Goal: Navigation & Orientation: Find specific page/section

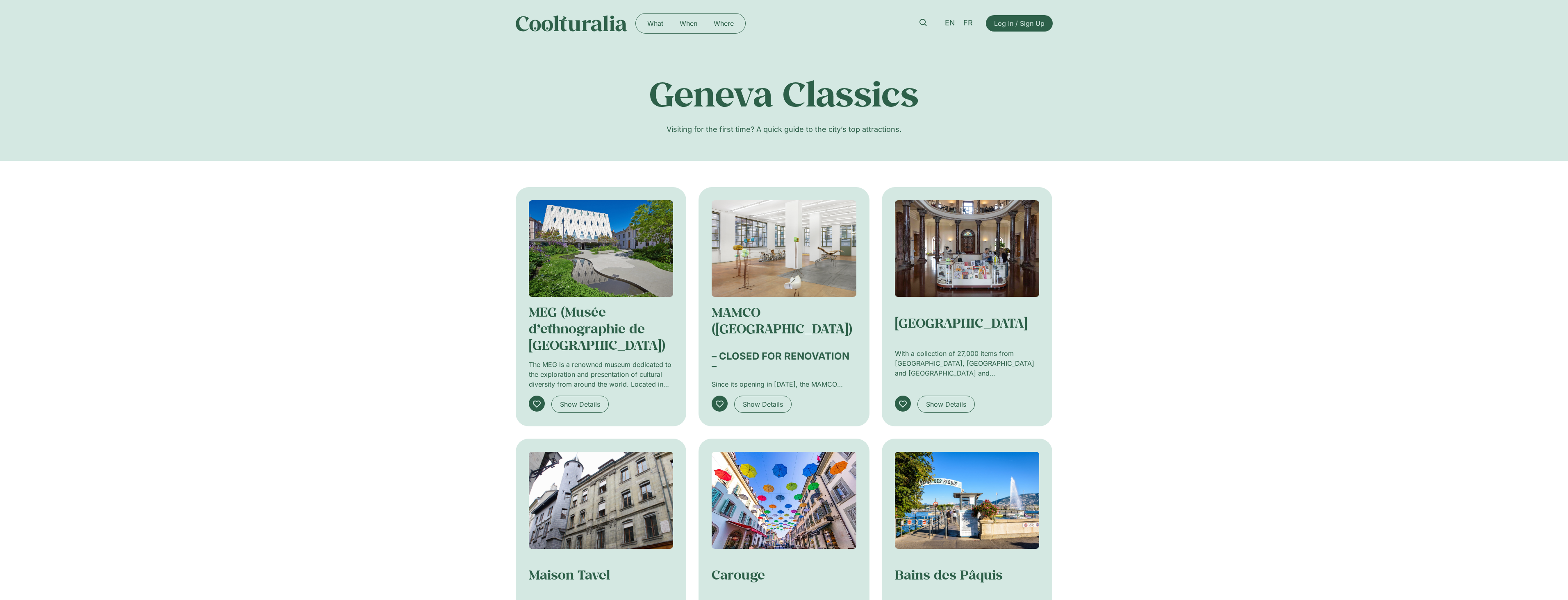
click at [577, 26] on img at bounding box center [571, 23] width 111 height 17
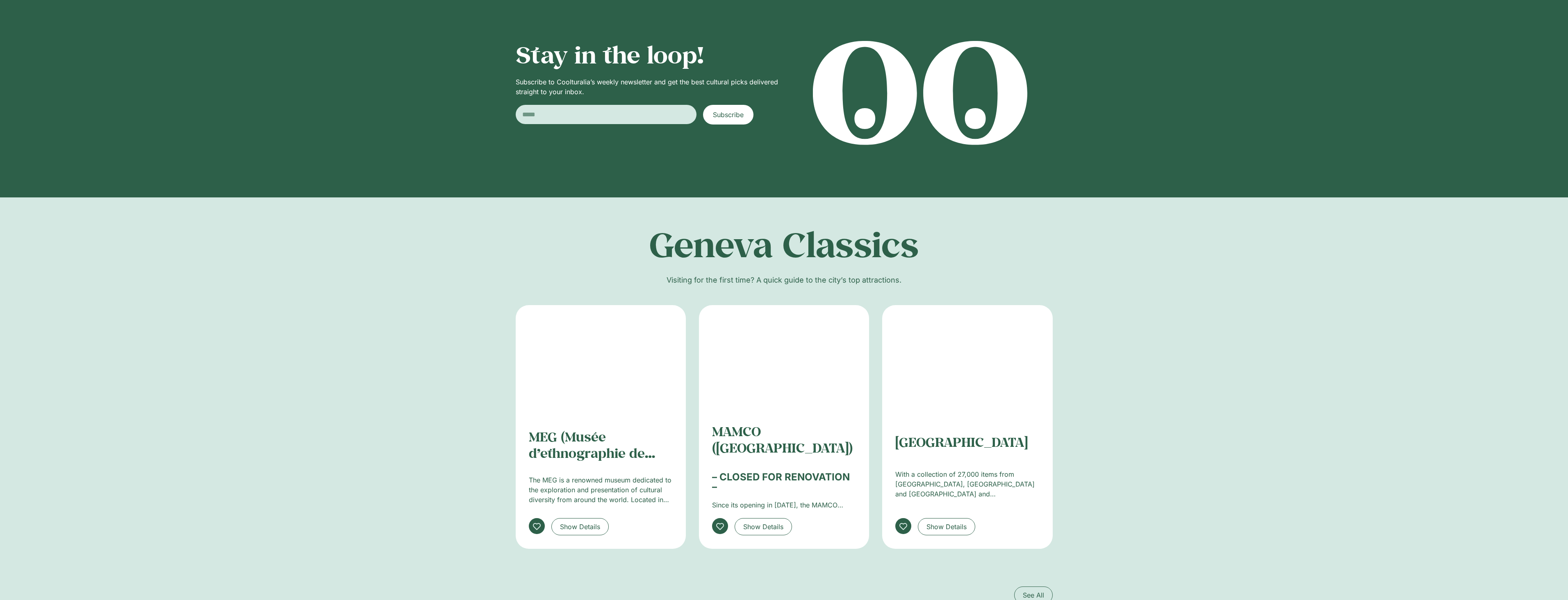
scroll to position [1363, 0]
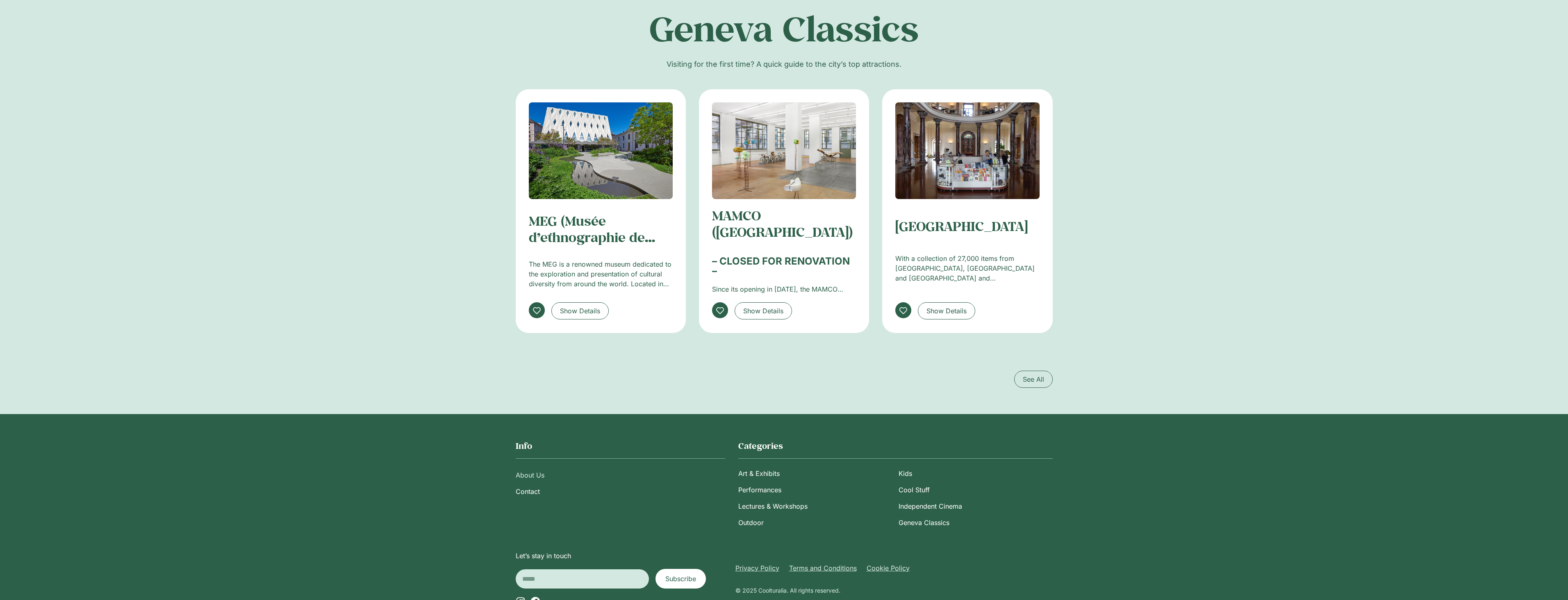
click at [535, 467] on link "About Us" at bounding box center [620, 475] width 209 height 17
